Goal: Task Accomplishment & Management: Manage account settings

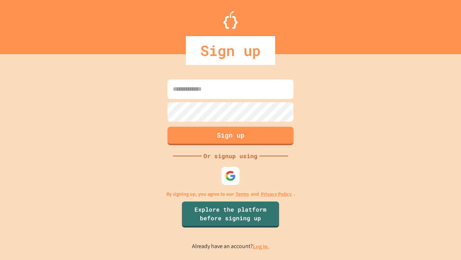
click at [262, 246] on link "Log in." at bounding box center [261, 246] width 17 height 8
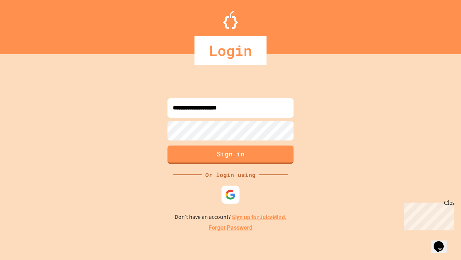
type input "**********"
